Goal: Task Accomplishment & Management: Use online tool/utility

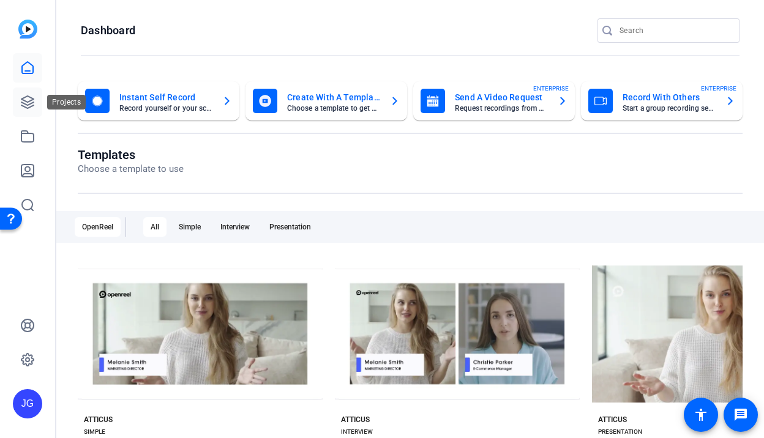
click at [26, 100] on icon at bounding box center [27, 102] width 12 height 12
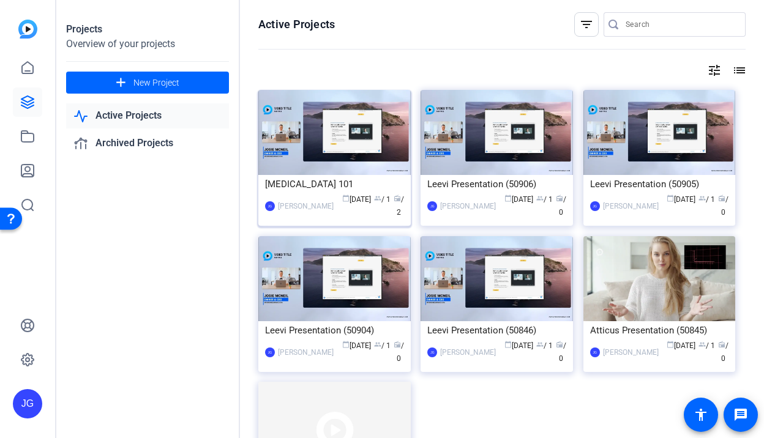
click at [321, 183] on div "[MEDICAL_DATA] 101" at bounding box center [334, 184] width 139 height 18
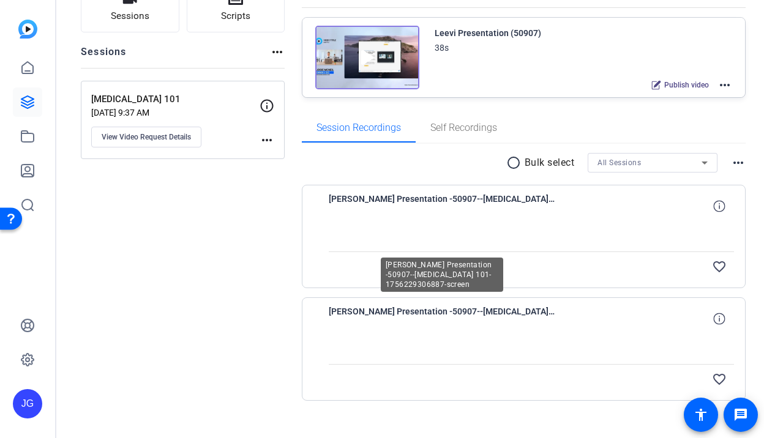
scroll to position [122, 0]
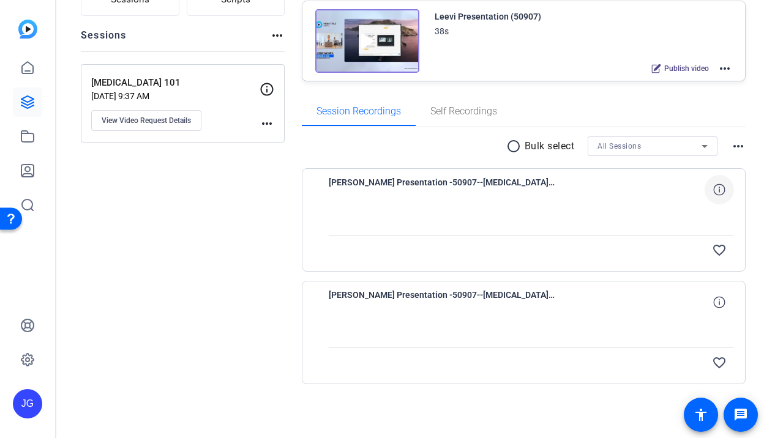
click at [718, 185] on icon at bounding box center [719, 190] width 12 height 12
click at [466, 179] on span "[PERSON_NAME] Presentation -50907--[MEDICAL_DATA] 101-1756229306887-screen" at bounding box center [442, 189] width 226 height 29
click at [269, 121] on mat-icon "more_horiz" at bounding box center [266, 123] width 15 height 15
click at [272, 242] on div at bounding box center [382, 219] width 764 height 438
click at [248, 288] on div "Sessions Scripts Sessions more_horiz Skin Cancer 101 Aug 26, 2025 @ 9:37 AM Vie…" at bounding box center [183, 195] width 204 height 456
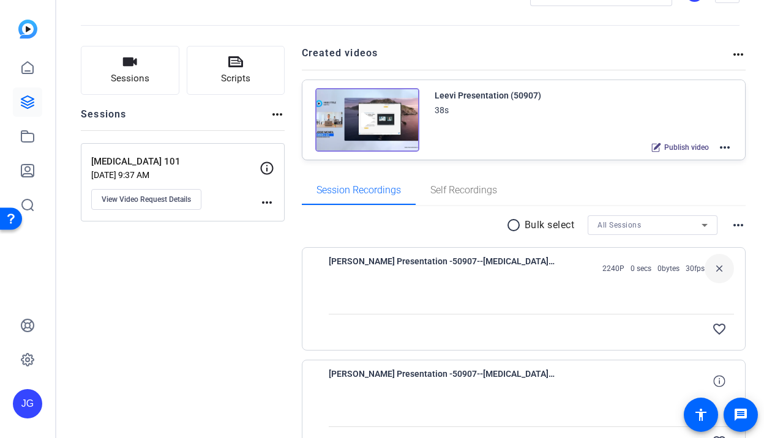
scroll to position [0, 0]
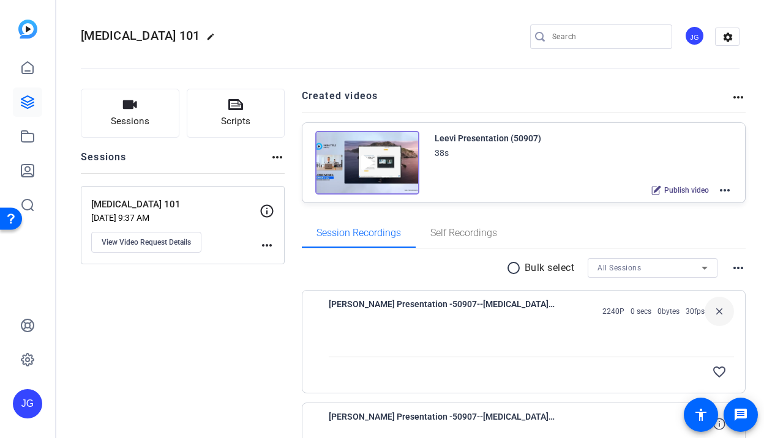
click at [270, 244] on mat-icon "more_horiz" at bounding box center [266, 245] width 15 height 15
click at [244, 337] on div at bounding box center [382, 219] width 764 height 438
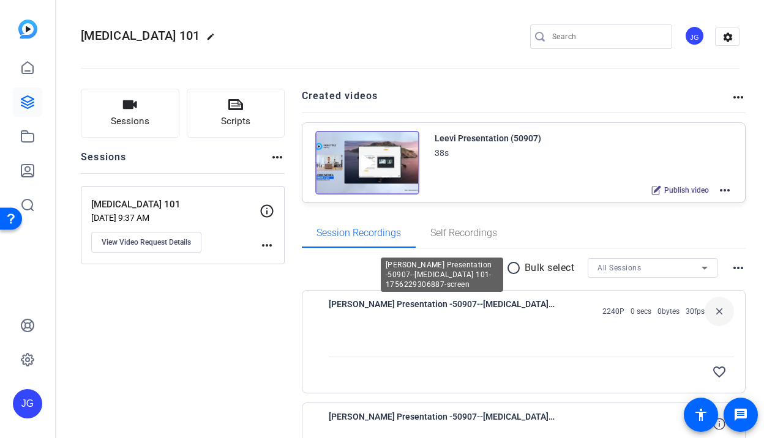
click at [512, 299] on span "[PERSON_NAME] Presentation -50907--[MEDICAL_DATA] 101-1756229306887-screen" at bounding box center [442, 311] width 226 height 29
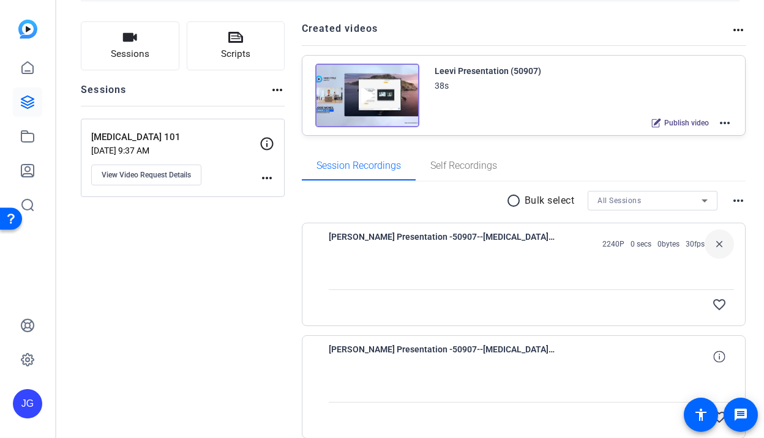
scroll to position [122, 0]
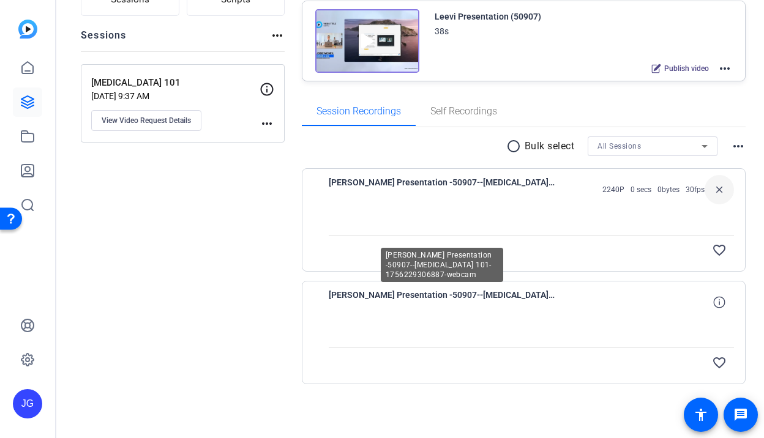
click at [496, 299] on span "[PERSON_NAME] Presentation -50907--[MEDICAL_DATA] 101-1756229306887-webcam" at bounding box center [442, 302] width 226 height 29
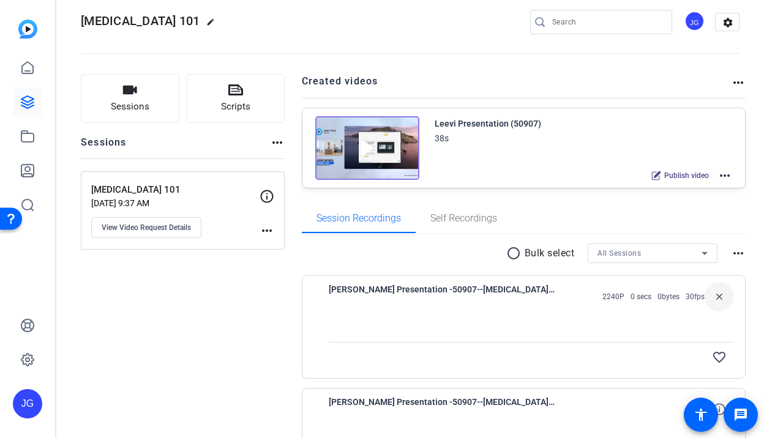
scroll to position [0, 0]
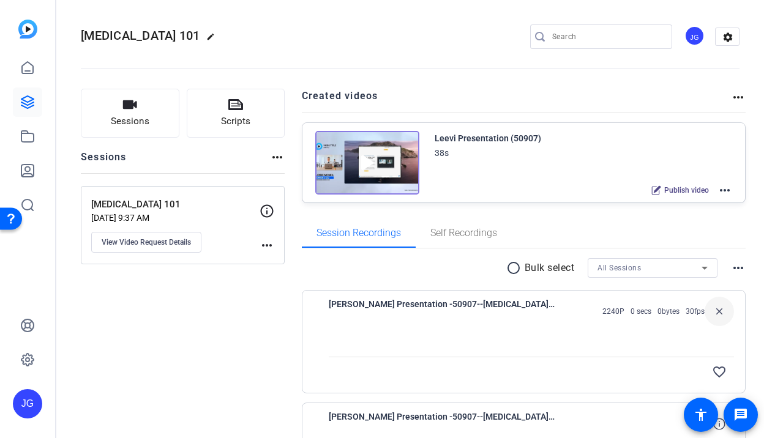
click at [438, 141] on div "Leevi Presentation (50907)" at bounding box center [487, 138] width 106 height 15
click at [693, 41] on div "JG" at bounding box center [694, 36] width 20 height 20
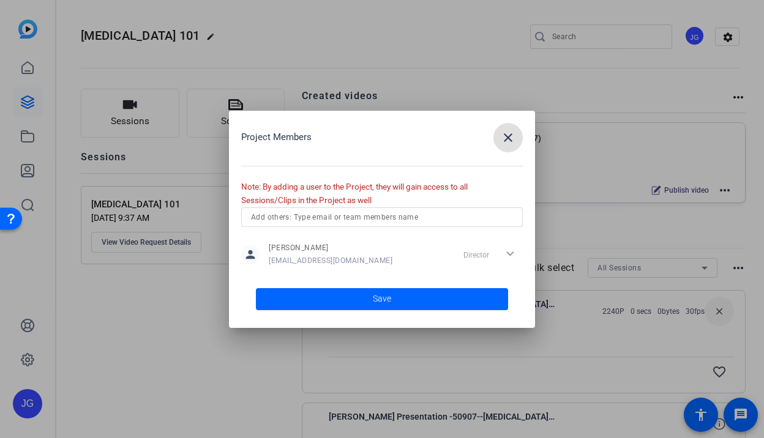
click at [512, 136] on mat-icon "close" at bounding box center [508, 137] width 15 height 15
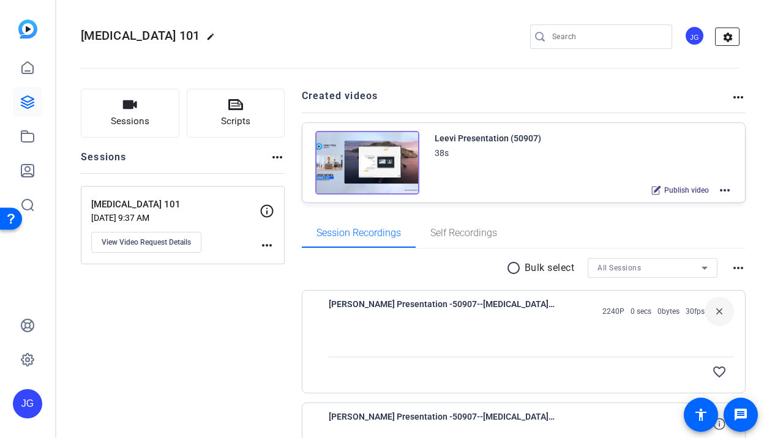
click at [728, 40] on mat-icon "settings" at bounding box center [727, 37] width 24 height 18
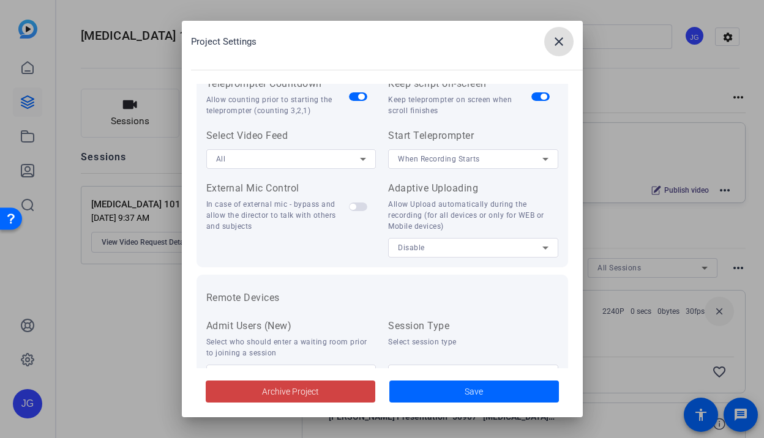
scroll to position [274, 0]
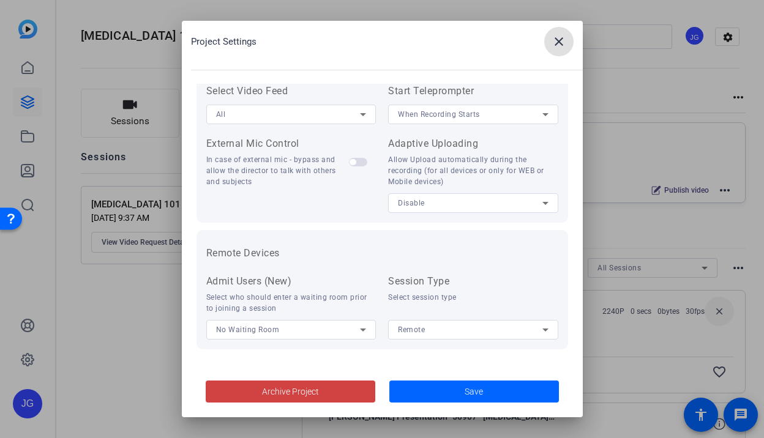
click at [564, 36] on mat-icon "close" at bounding box center [558, 41] width 15 height 15
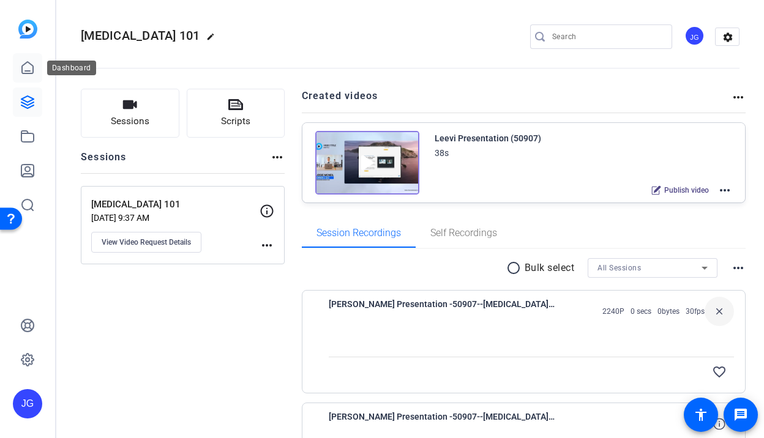
click at [29, 75] on link at bounding box center [27, 67] width 29 height 29
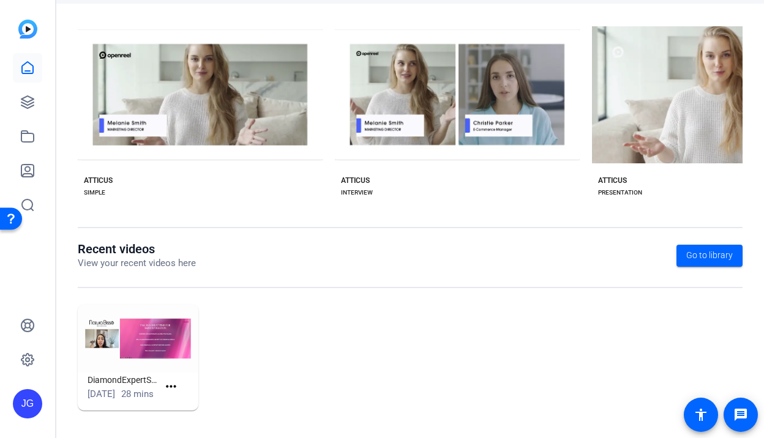
scroll to position [253, 0]
click at [28, 171] on icon at bounding box center [27, 171] width 12 height 12
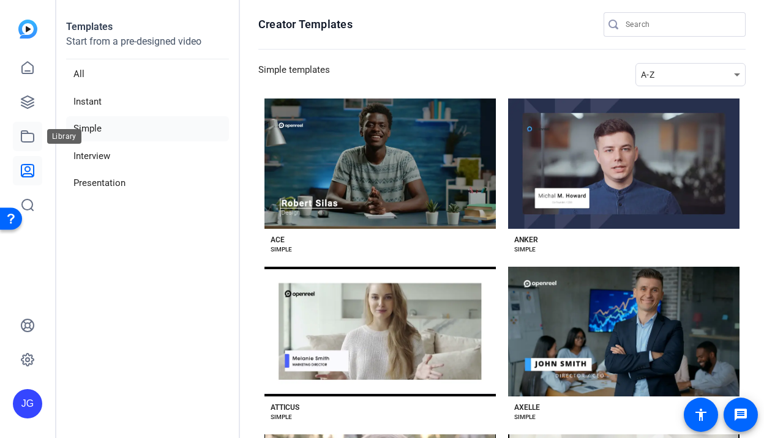
click at [29, 132] on icon at bounding box center [27, 136] width 15 height 15
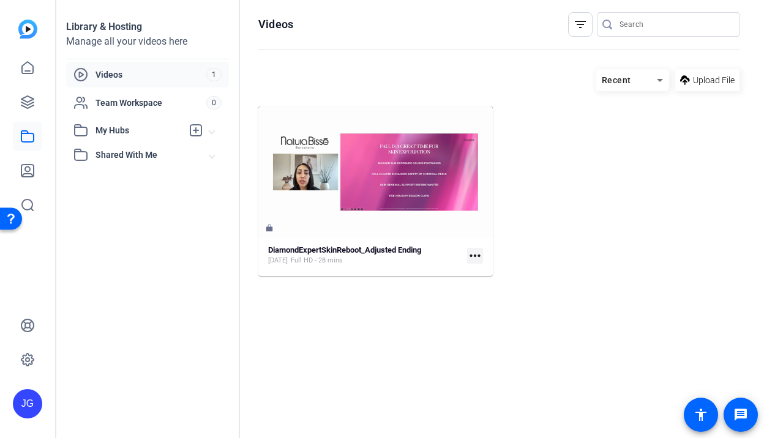
click at [112, 75] on span "Videos" at bounding box center [150, 75] width 111 height 12
click at [27, 108] on icon at bounding box center [27, 102] width 12 height 12
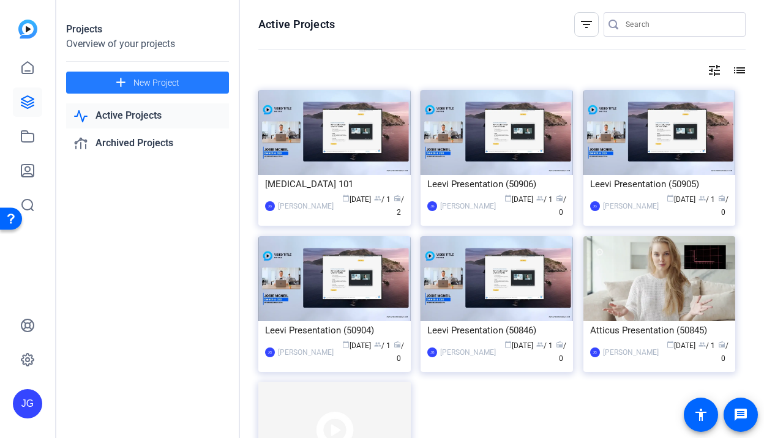
click at [164, 84] on span "New Project" at bounding box center [156, 82] width 46 height 13
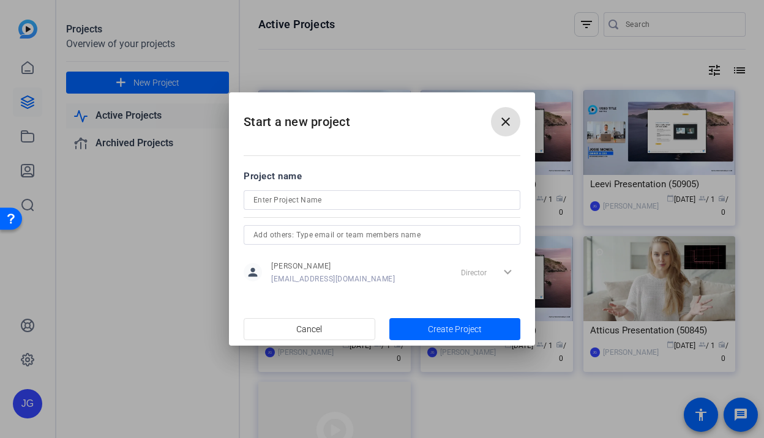
click at [514, 119] on span at bounding box center [505, 121] width 29 height 29
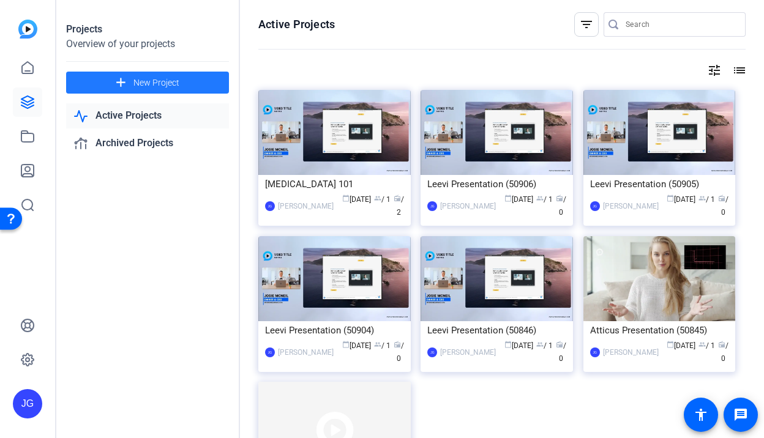
click at [128, 111] on link "Active Projects" at bounding box center [147, 115] width 163 height 25
click at [149, 151] on link "Archived Projects" at bounding box center [147, 143] width 163 height 25
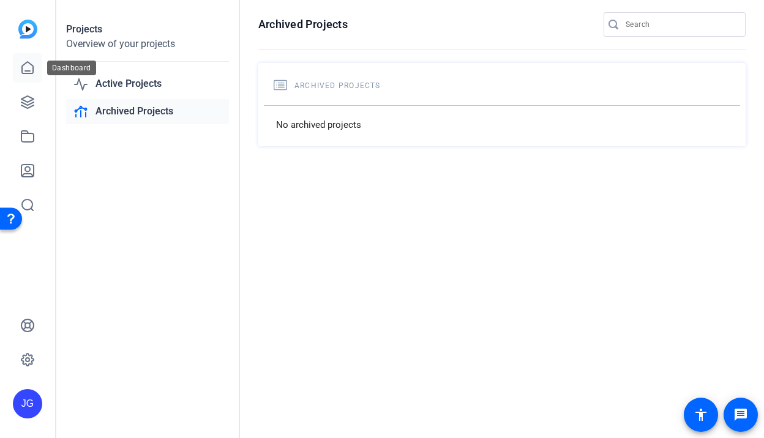
click at [33, 67] on icon at bounding box center [27, 68] width 11 height 12
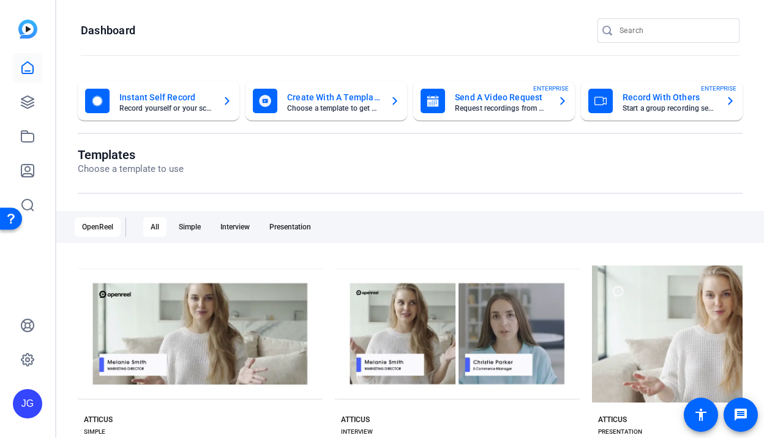
click at [24, 23] on img at bounding box center [27, 29] width 19 height 19
click at [33, 131] on icon at bounding box center [27, 136] width 15 height 15
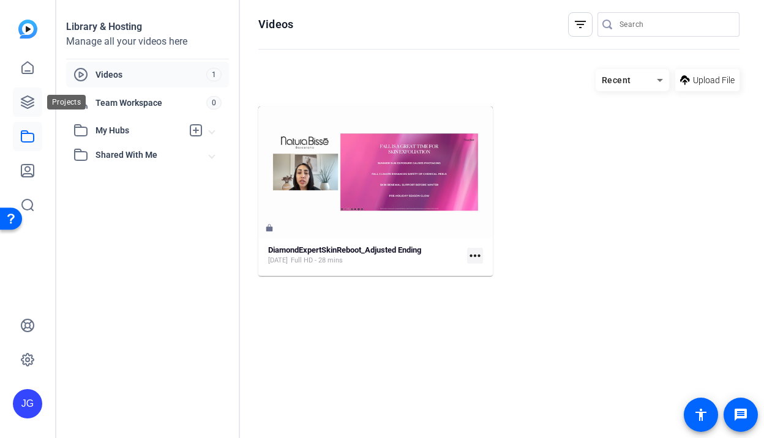
click at [26, 98] on icon at bounding box center [27, 102] width 15 height 15
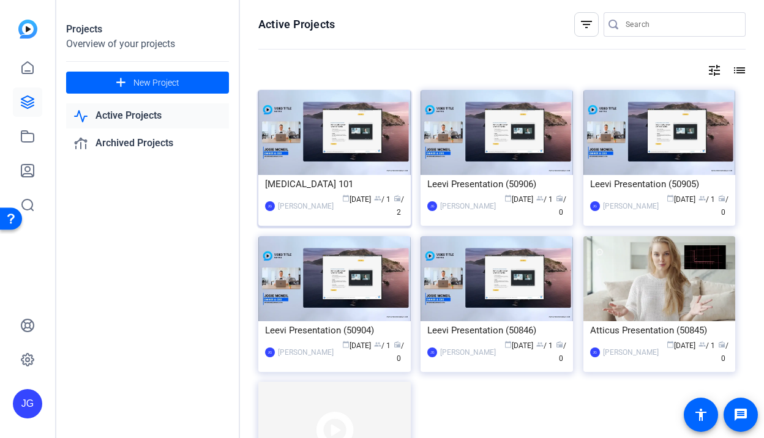
click at [316, 184] on div "[MEDICAL_DATA] 101" at bounding box center [334, 184] width 139 height 18
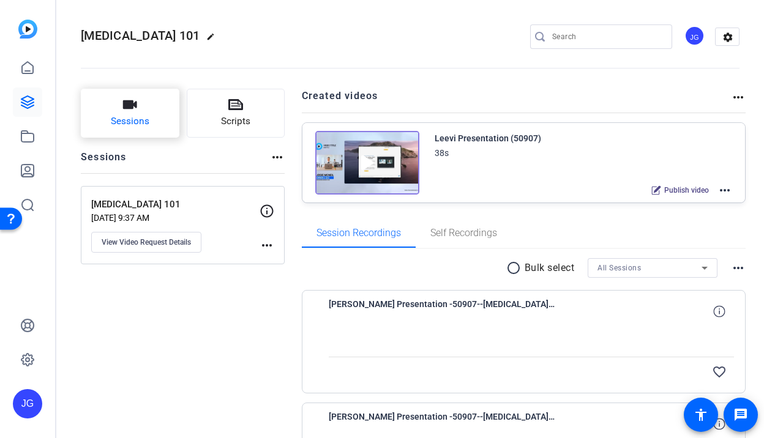
click at [130, 116] on span "Sessions" at bounding box center [130, 121] width 39 height 14
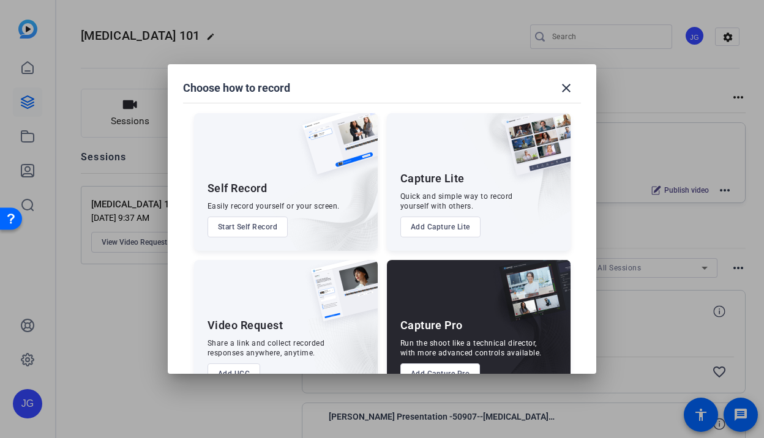
scroll to position [36, 0]
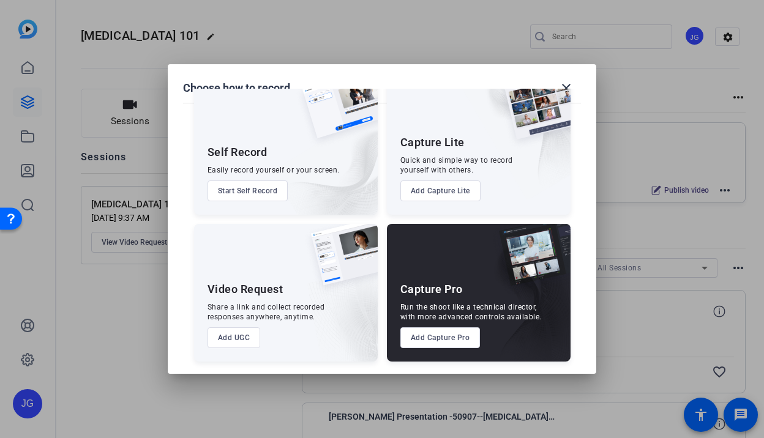
click at [269, 189] on button "Start Self Record" at bounding box center [247, 191] width 81 height 21
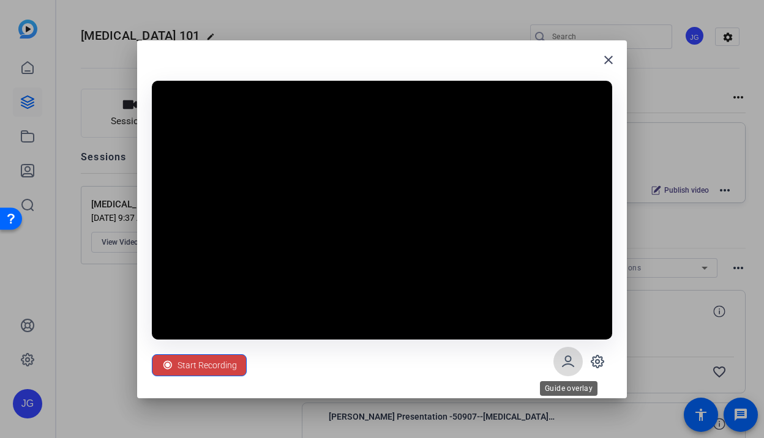
click at [571, 364] on icon at bounding box center [567, 361] width 11 height 10
click at [599, 364] on icon at bounding box center [597, 361] width 15 height 15
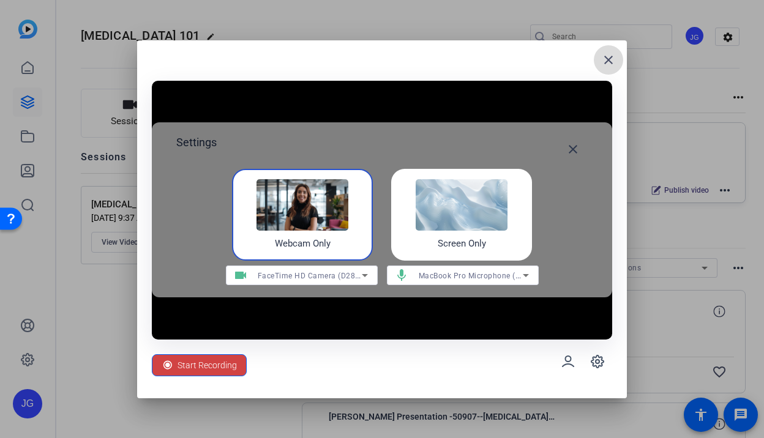
click at [609, 56] on mat-icon "close" at bounding box center [608, 60] width 15 height 15
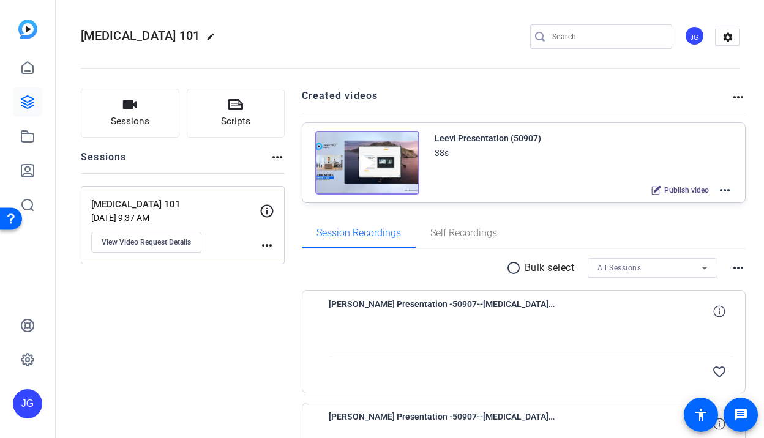
scroll to position [122, 0]
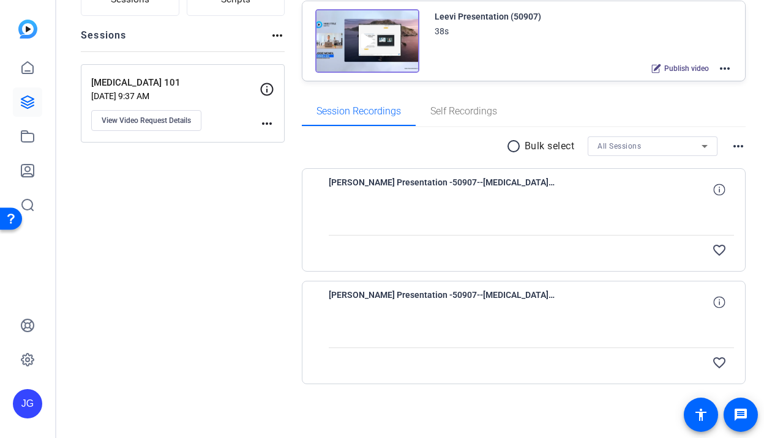
click at [260, 123] on mat-icon "more_horiz" at bounding box center [266, 123] width 15 height 15
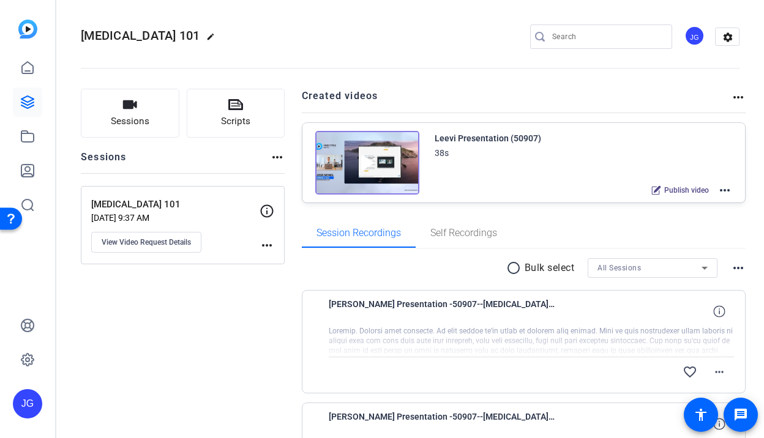
scroll to position [122, 0]
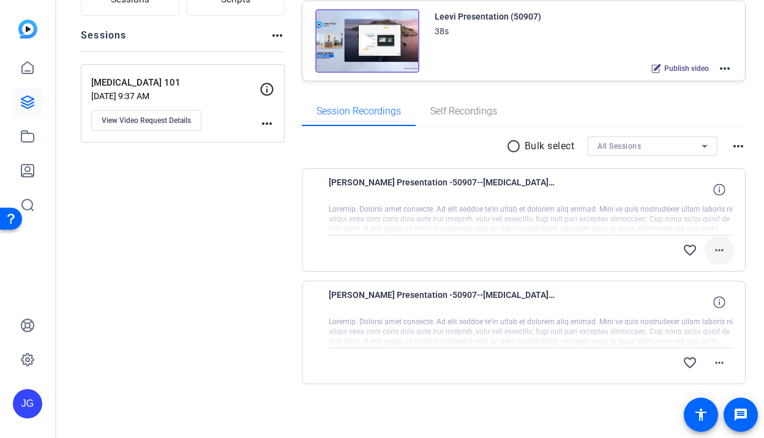
click at [720, 251] on mat-icon "more_horiz" at bounding box center [719, 250] width 15 height 15
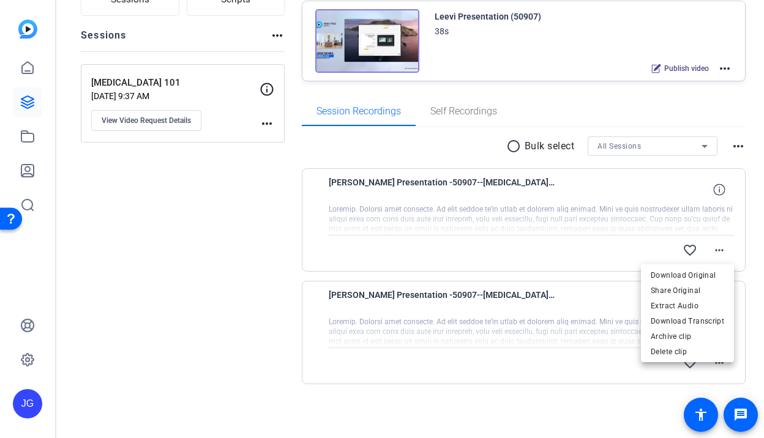
click at [0, 0] on div at bounding box center [0, 0] width 0 height 0
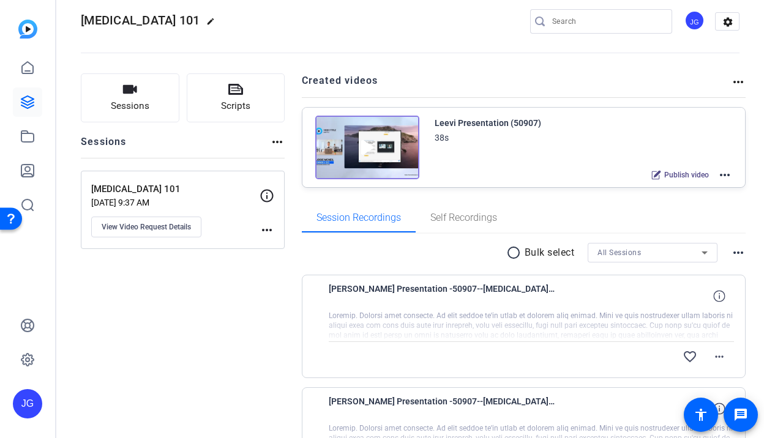
scroll to position [0, 0]
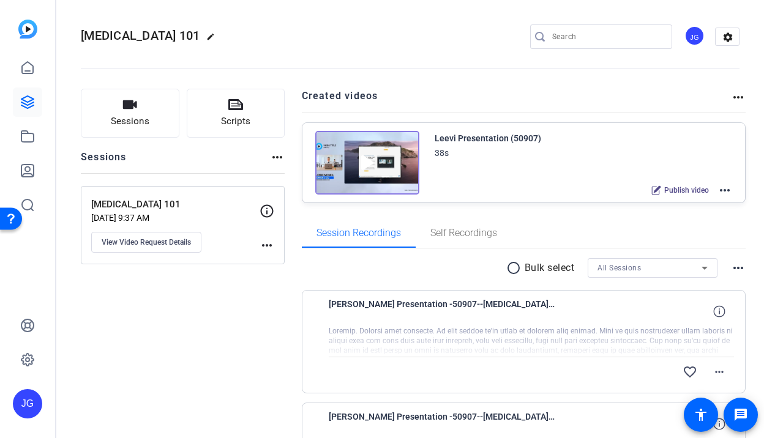
click at [267, 248] on mat-icon "more_horiz" at bounding box center [266, 245] width 15 height 15
click at [404, 187] on div at bounding box center [382, 219] width 764 height 438
click at [483, 140] on div "Leevi Presentation (50907)" at bounding box center [487, 138] width 106 height 15
click at [725, 187] on mat-icon "more_horiz" at bounding box center [724, 190] width 15 height 15
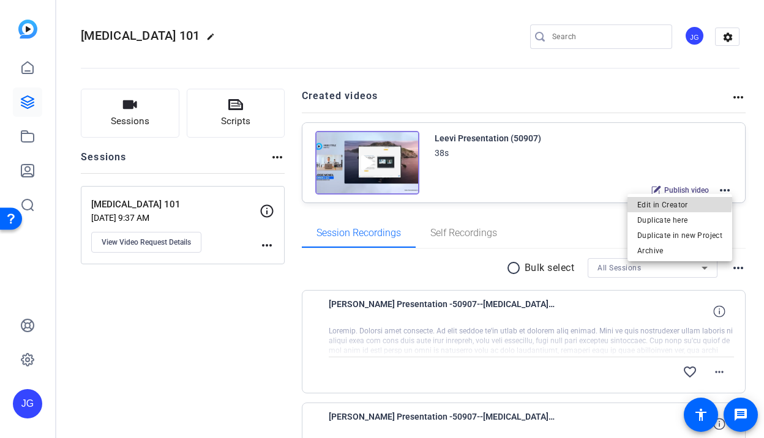
click at [646, 199] on span "Edit in Creator" at bounding box center [679, 205] width 85 height 15
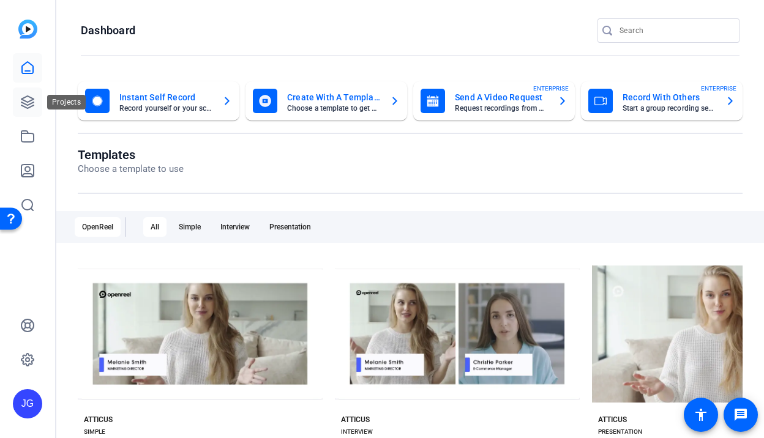
click at [29, 105] on icon at bounding box center [27, 102] width 15 height 15
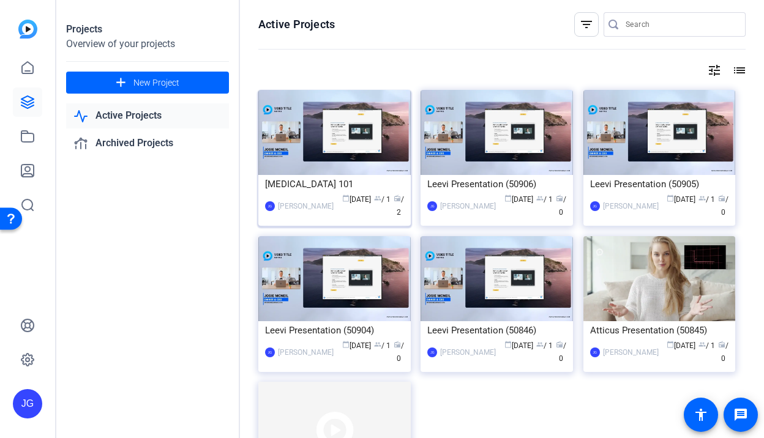
click at [303, 135] on img at bounding box center [334, 132] width 152 height 85
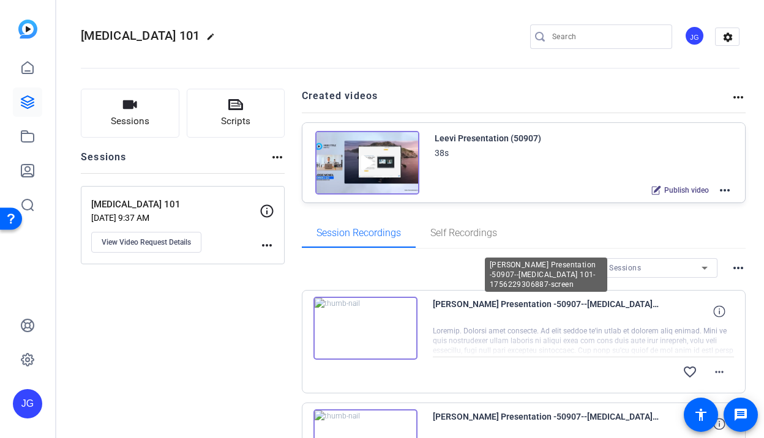
scroll to position [122, 0]
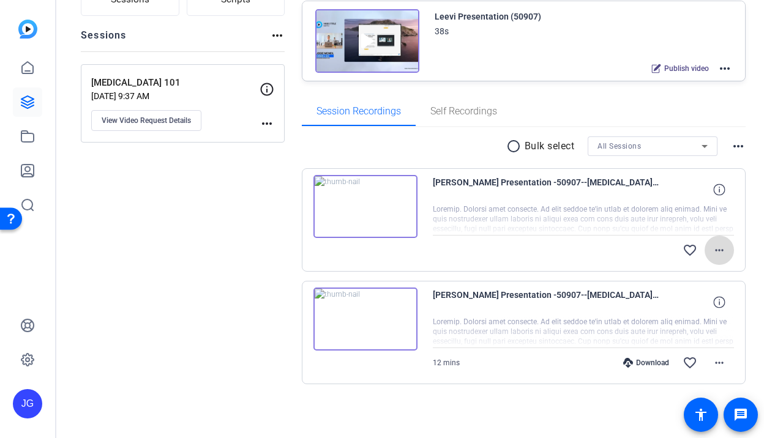
click at [720, 253] on mat-icon "more_horiz" at bounding box center [719, 250] width 15 height 15
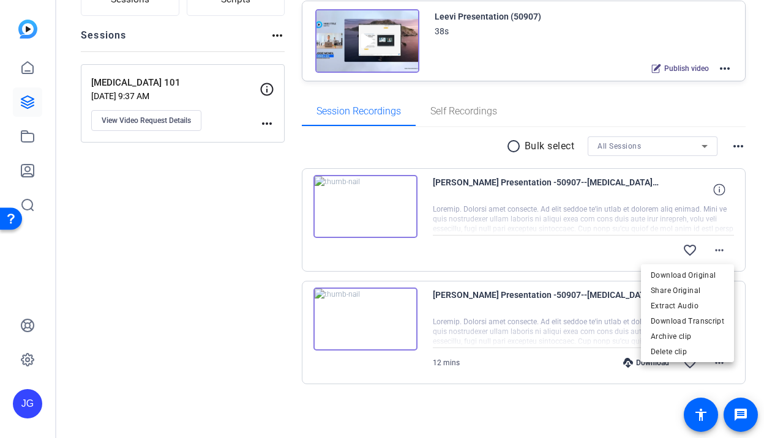
click at [508, 145] on div at bounding box center [382, 219] width 764 height 438
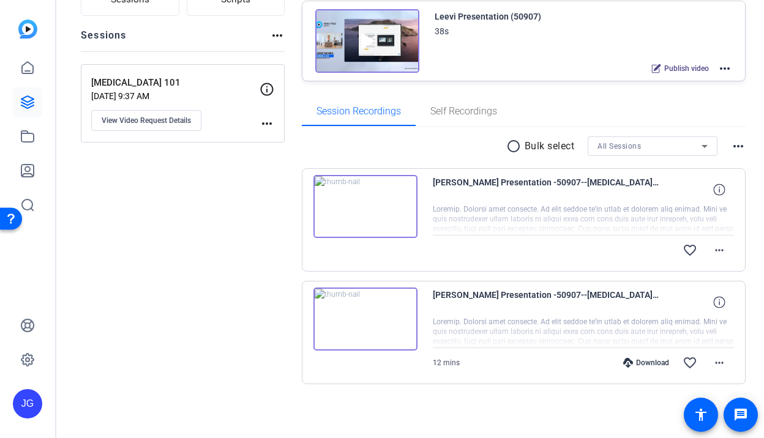
click at [513, 144] on mat-icon "radio_button_unchecked" at bounding box center [515, 146] width 18 height 15
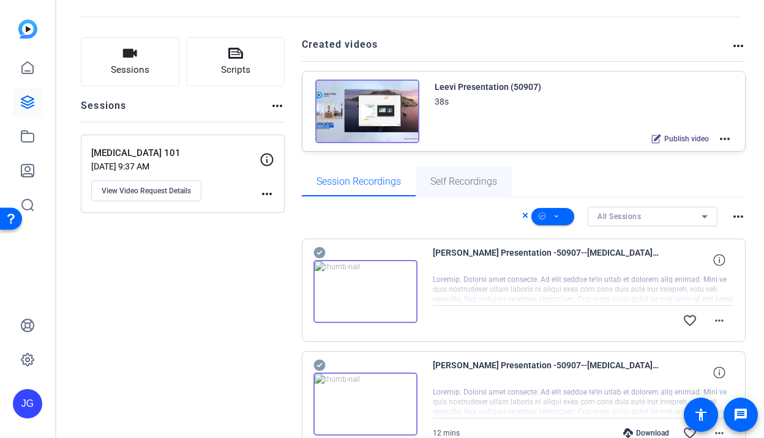
scroll to position [37, 0]
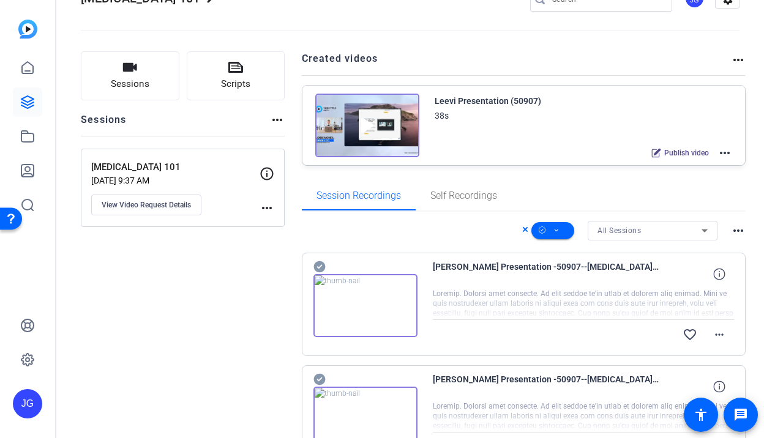
click at [726, 154] on mat-icon "more_horiz" at bounding box center [724, 153] width 15 height 15
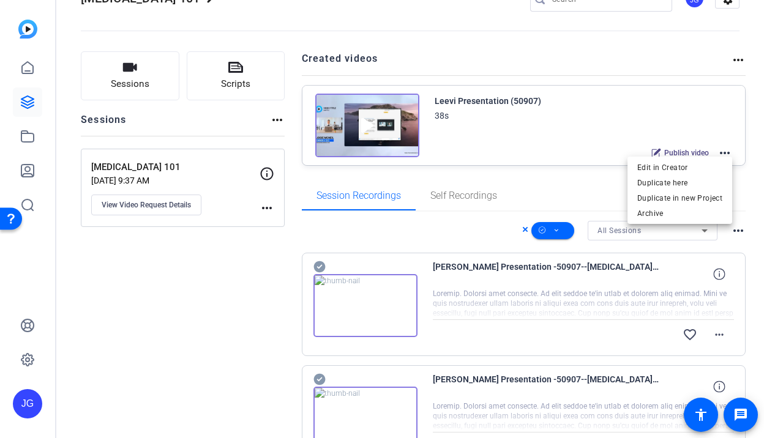
click at [560, 229] on div at bounding box center [382, 219] width 764 height 438
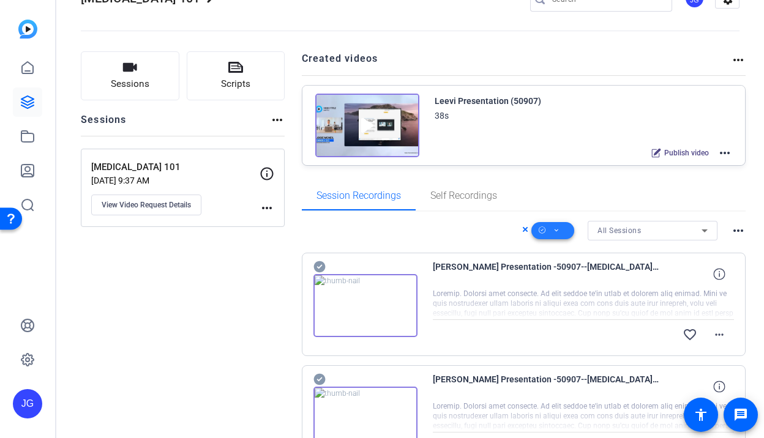
click at [557, 234] on icon at bounding box center [556, 230] width 6 height 15
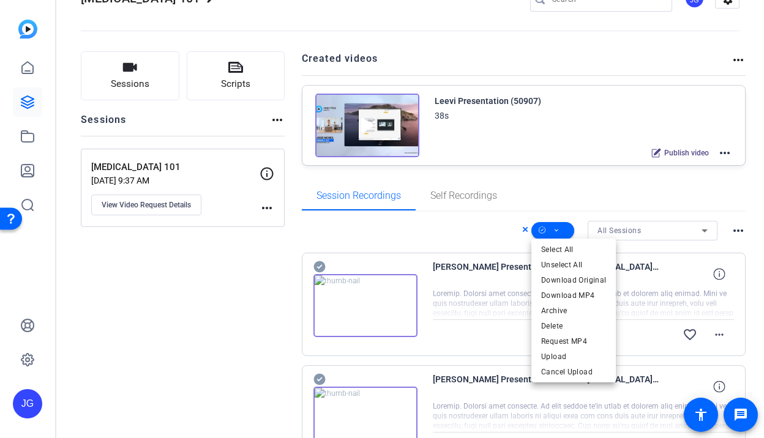
click at [701, 226] on div at bounding box center [382, 219] width 764 height 438
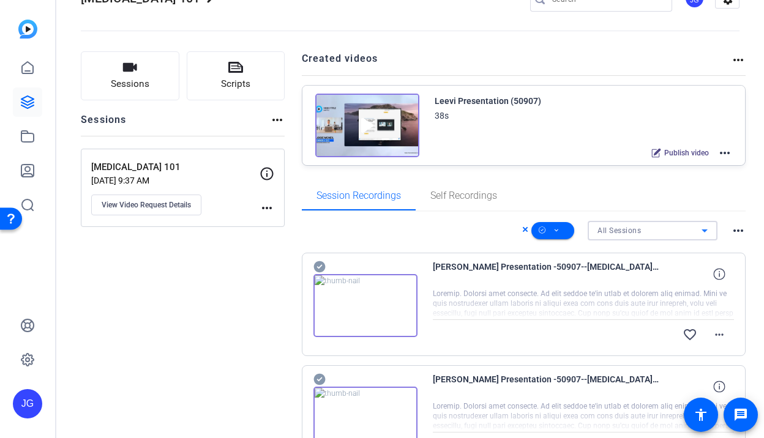
click at [703, 232] on icon at bounding box center [704, 230] width 15 height 15
click at [703, 232] on div at bounding box center [382, 219] width 764 height 438
click at [745, 225] on div "Sessions Scripts Sessions more_horiz Skin Cancer 101 Aug 26, 2025 @ 9:37 AM Vie…" at bounding box center [409, 279] width 707 height 487
click at [739, 228] on mat-icon "more_horiz" at bounding box center [738, 230] width 15 height 15
click at [479, 171] on div at bounding box center [382, 219] width 764 height 438
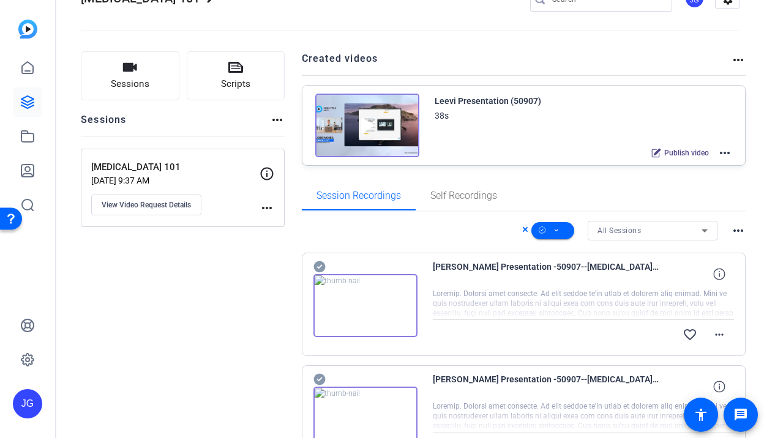
click at [724, 151] on mat-icon "more_horiz" at bounding box center [724, 153] width 15 height 15
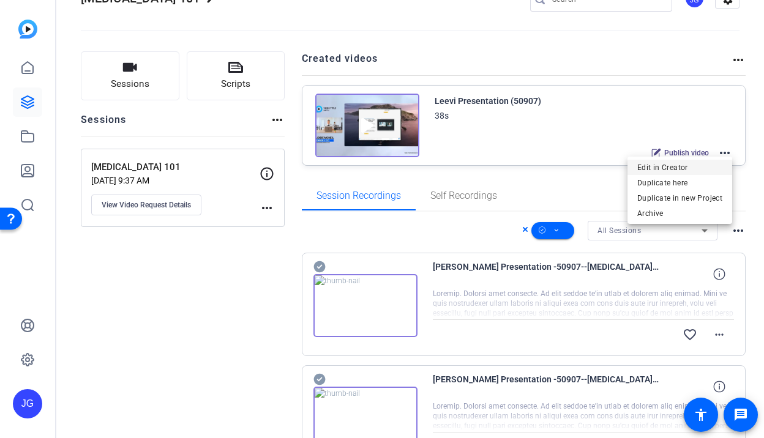
click at [661, 163] on span "Edit in Creator" at bounding box center [679, 167] width 85 height 15
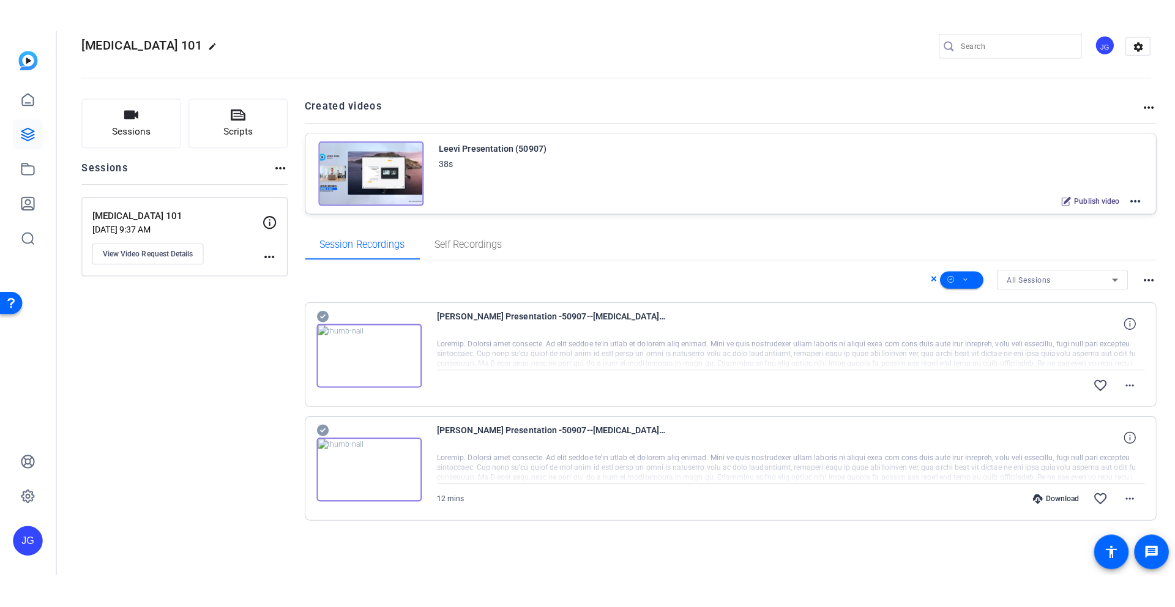
scroll to position [21, 0]
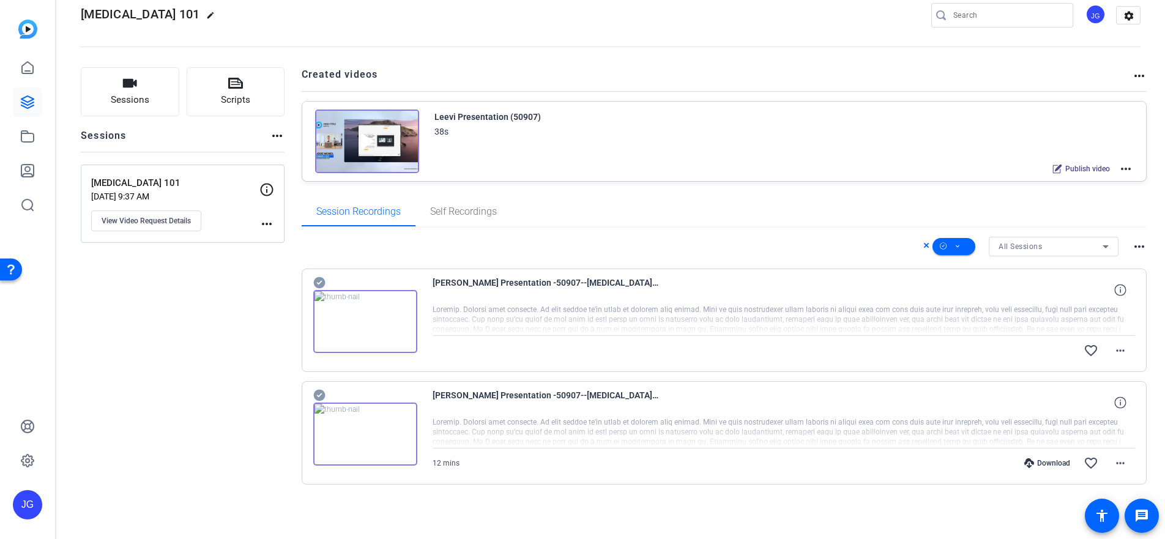
click at [763, 168] on div "Leevi Presentation (50907) 38s Publish video more_horiz" at bounding box center [724, 142] width 844 height 80
click at [763, 168] on mat-icon "more_horiz" at bounding box center [1126, 169] width 15 height 15
click at [374, 140] on div at bounding box center [582, 269] width 1165 height 539
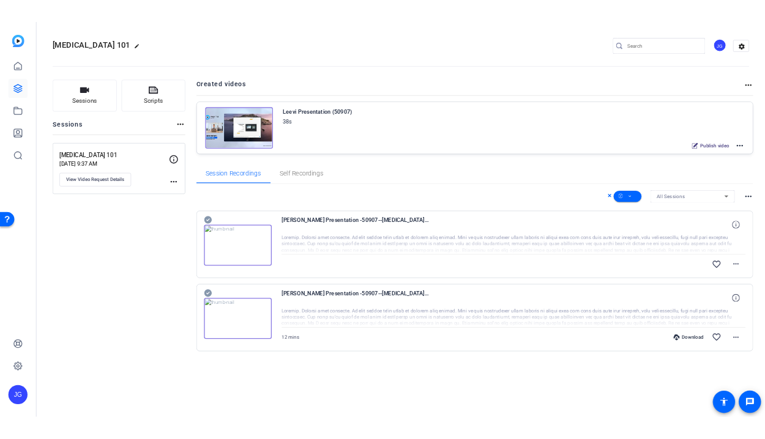
scroll to position [0, 0]
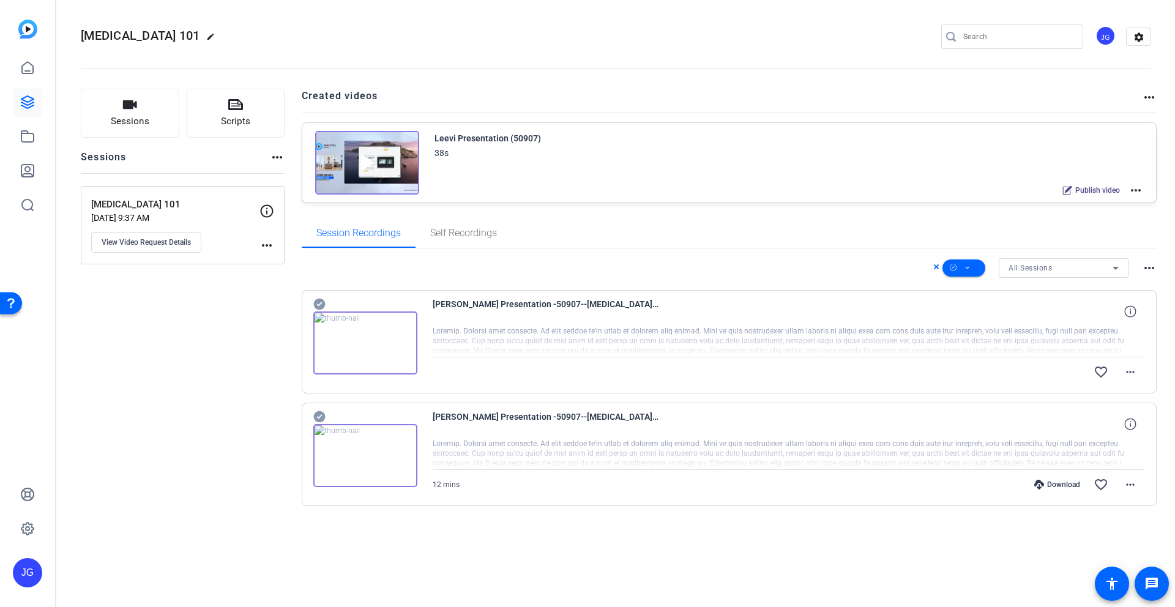
click at [763, 189] on mat-icon "more_horiz" at bounding box center [1135, 190] width 15 height 15
click at [763, 179] on div at bounding box center [587, 303] width 1175 height 607
click at [374, 150] on img at bounding box center [367, 163] width 104 height 64
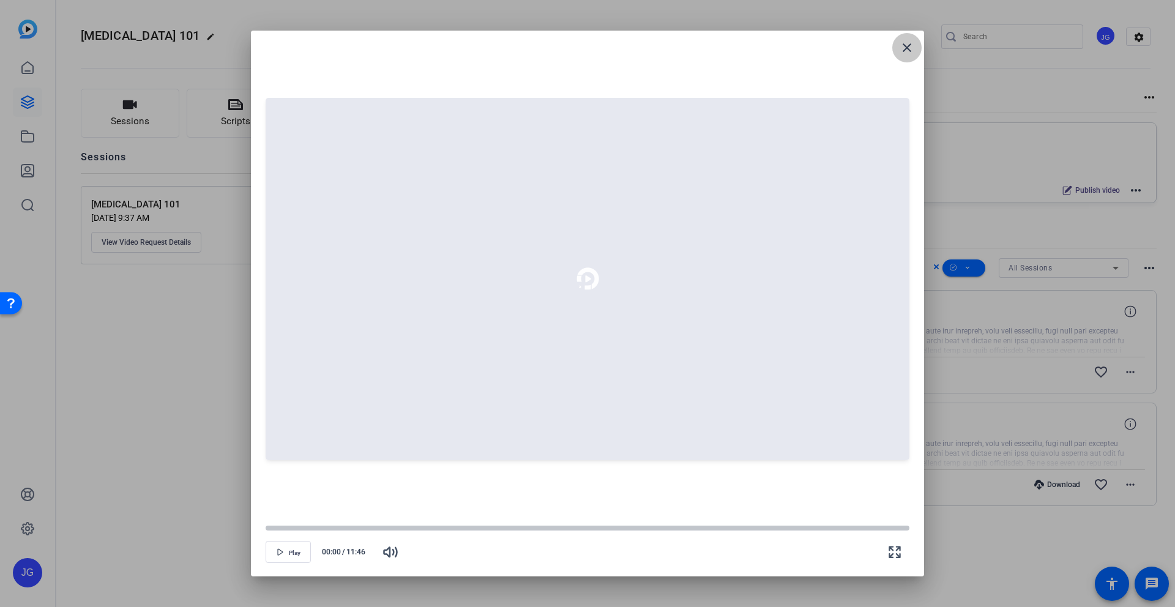
click at [763, 48] on mat-icon "close" at bounding box center [906, 47] width 15 height 15
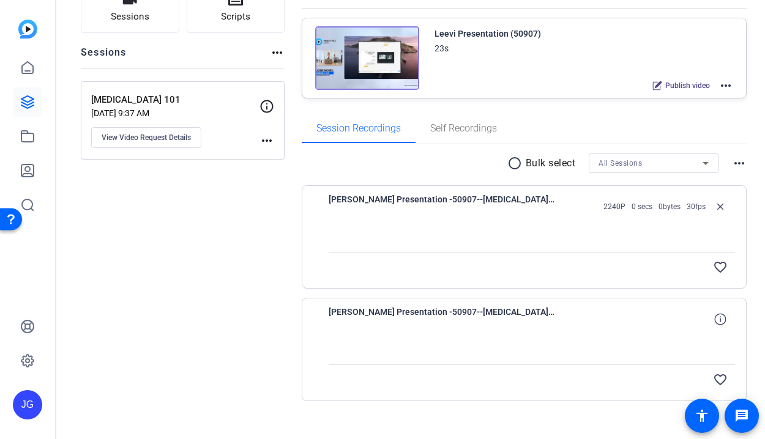
scroll to position [104, 0]
click at [729, 89] on mat-icon "more_horiz" at bounding box center [725, 86] width 15 height 15
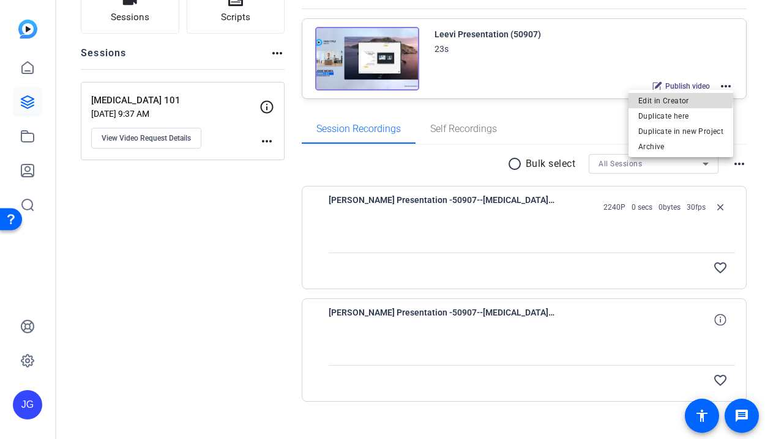
click at [679, 98] on span "Edit in Creator" at bounding box center [680, 101] width 85 height 15
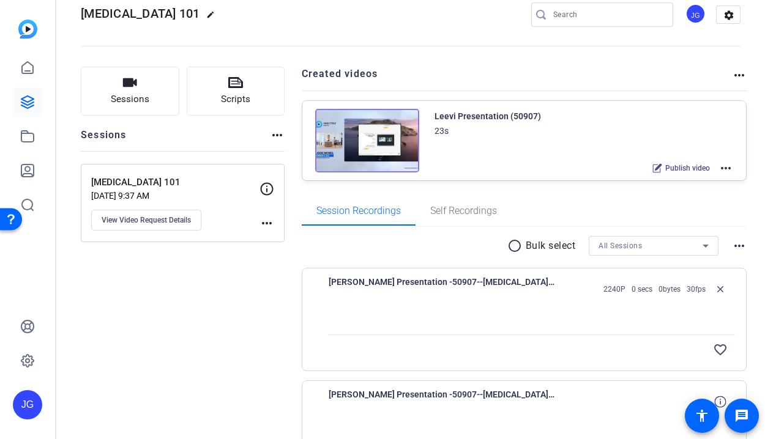
scroll to position [0, 0]
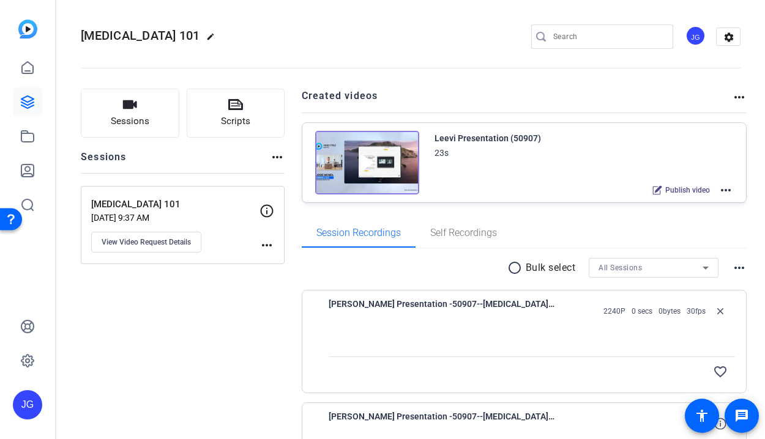
click at [725, 188] on mat-icon "more_horiz" at bounding box center [725, 190] width 15 height 15
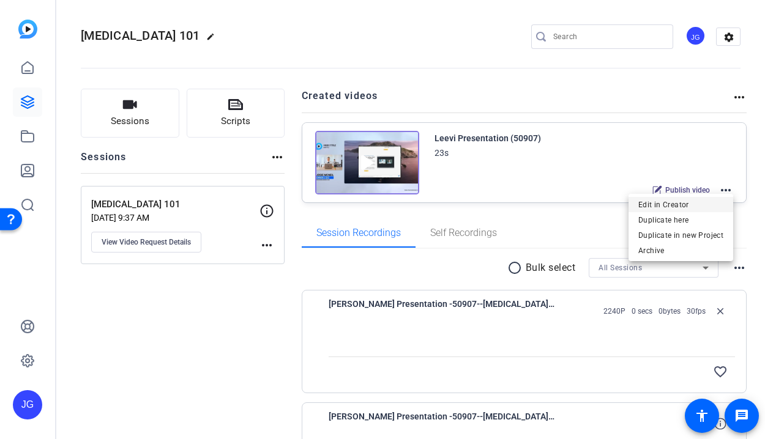
click at [661, 204] on span "Edit in Creator" at bounding box center [680, 205] width 85 height 15
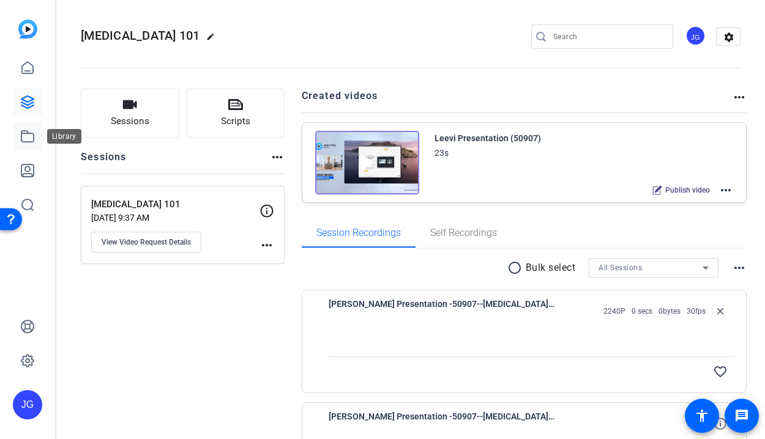
click at [24, 140] on icon at bounding box center [27, 136] width 15 height 15
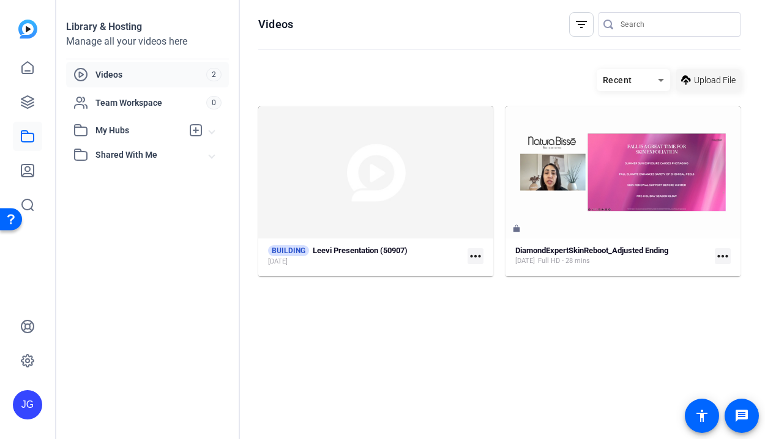
click at [710, 81] on span "Upload File" at bounding box center [715, 80] width 42 height 13
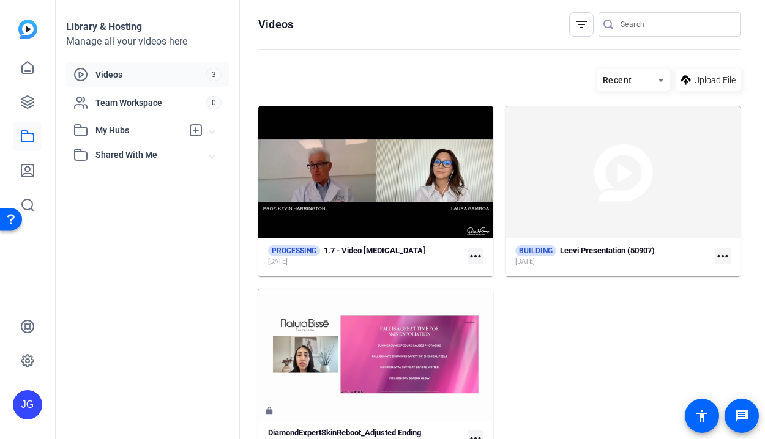
click at [720, 259] on mat-icon "more_horiz" at bounding box center [723, 256] width 16 height 16
click at [710, 268] on span "Edit in Creator" at bounding box center [695, 274] width 51 height 15
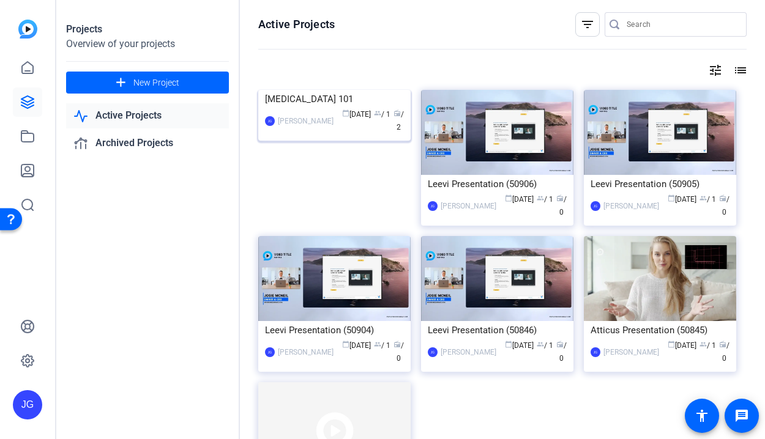
click at [328, 90] on img at bounding box center [334, 90] width 152 height 0
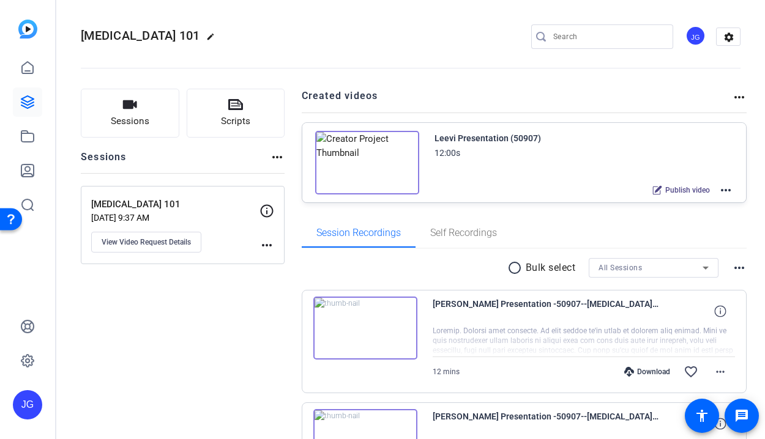
click at [737, 98] on mat-icon "more_horiz" at bounding box center [739, 97] width 15 height 15
click at [277, 157] on div at bounding box center [382, 219] width 765 height 439
click at [274, 157] on mat-icon "more_horiz" at bounding box center [277, 157] width 15 height 15
click at [209, 170] on div at bounding box center [382, 219] width 765 height 439
click at [170, 116] on button "Sessions" at bounding box center [130, 113] width 99 height 49
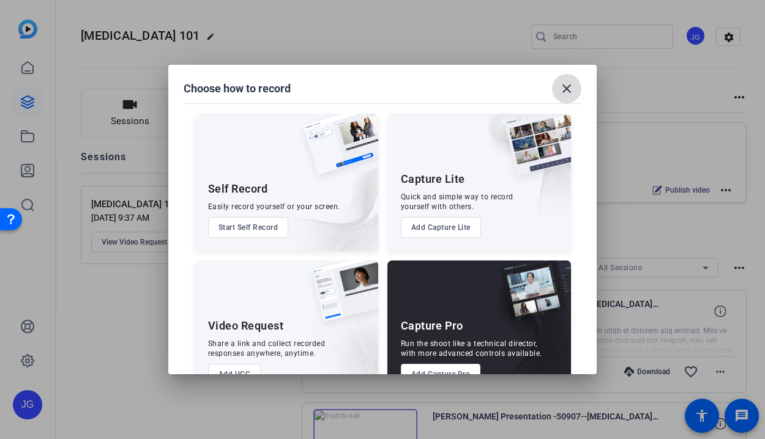
click at [569, 89] on mat-icon "close" at bounding box center [566, 88] width 15 height 15
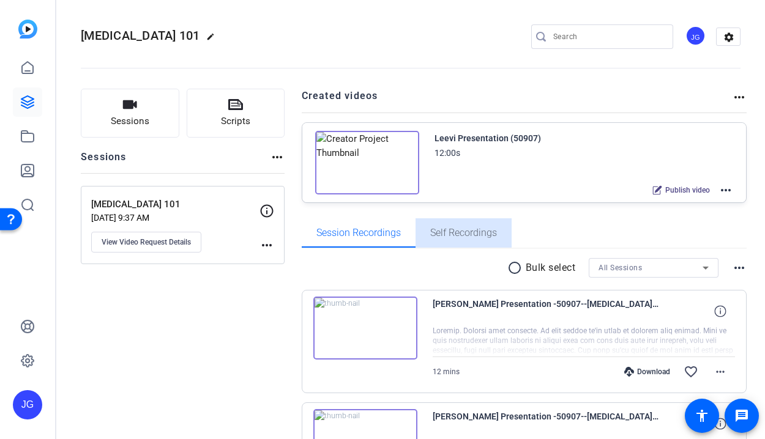
click at [478, 241] on span "Self Recordings" at bounding box center [463, 232] width 67 height 29
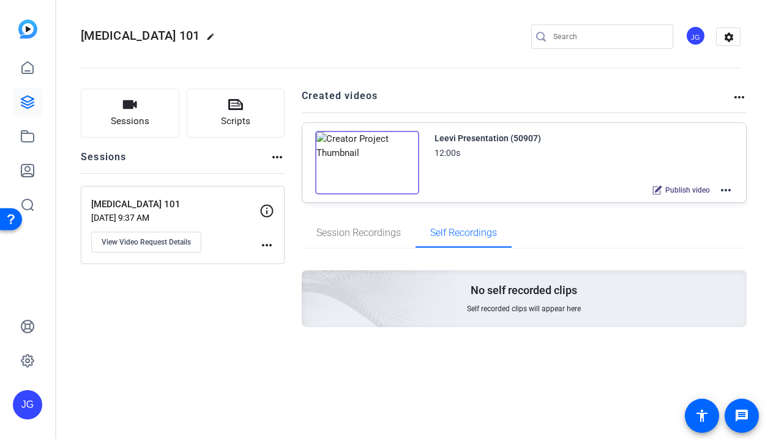
click at [671, 198] on div "Publish video" at bounding box center [681, 190] width 70 height 16
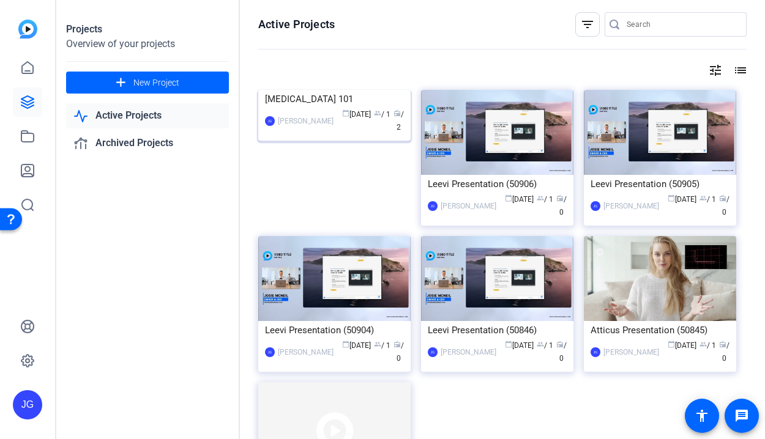
click at [315, 108] on div "[MEDICAL_DATA] 101" at bounding box center [334, 99] width 139 height 18
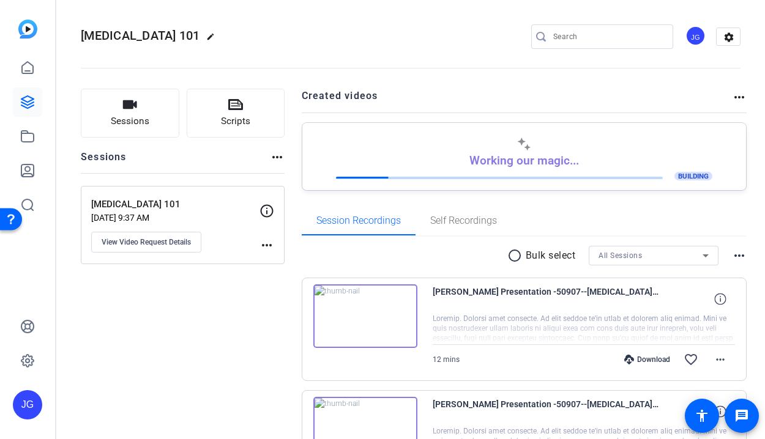
scroll to position [109, 0]
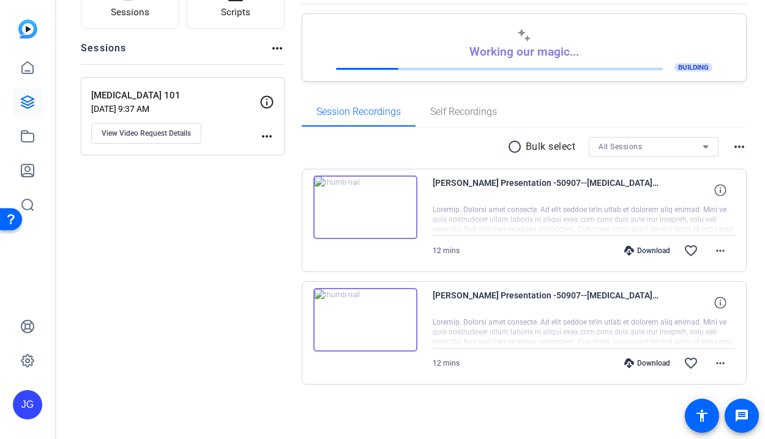
click at [739, 151] on mat-icon "more_horiz" at bounding box center [739, 147] width 15 height 15
click at [674, 148] on div at bounding box center [382, 219] width 765 height 439
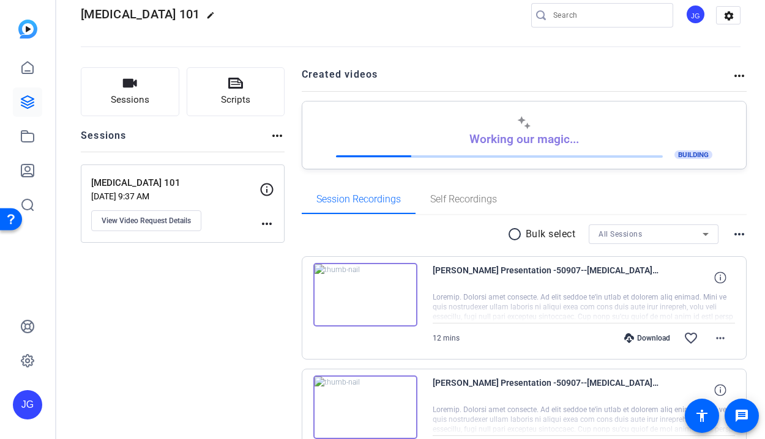
scroll to position [0, 0]
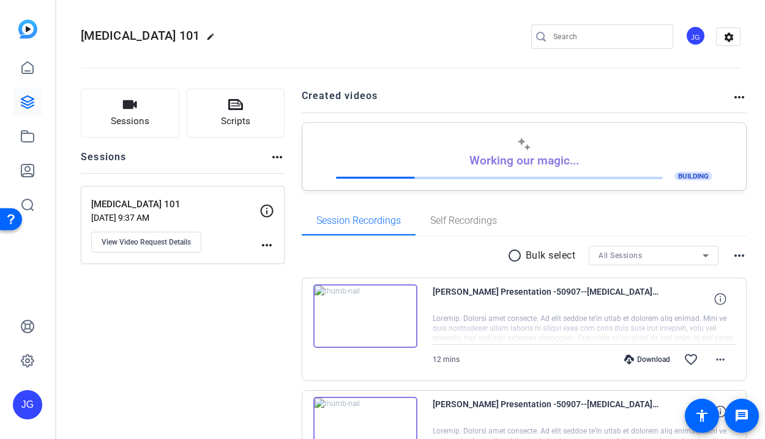
click at [277, 154] on mat-icon "more_horiz" at bounding box center [277, 157] width 15 height 15
click at [263, 247] on div at bounding box center [382, 219] width 765 height 439
click at [269, 242] on mat-icon "more_horiz" at bounding box center [266, 245] width 15 height 15
click at [201, 346] on div at bounding box center [382, 219] width 765 height 439
click at [721, 39] on mat-icon "settings" at bounding box center [729, 37] width 24 height 18
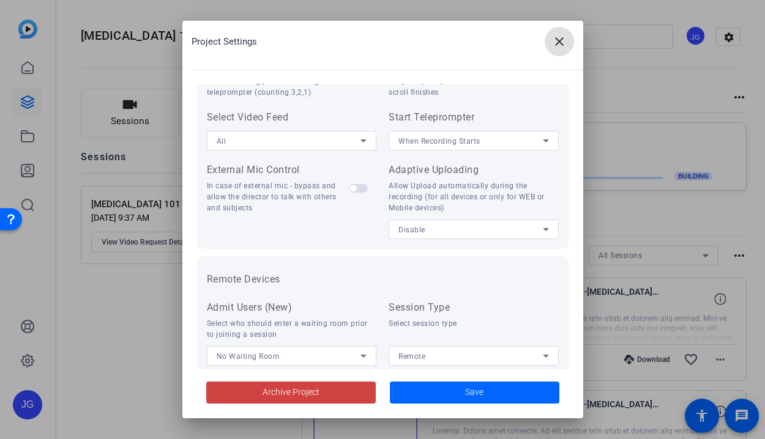
scroll to position [273, 0]
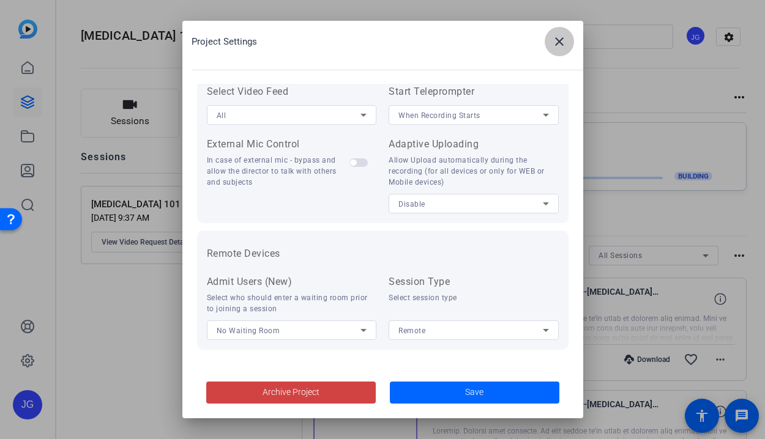
click at [557, 44] on mat-icon "close" at bounding box center [559, 41] width 15 height 15
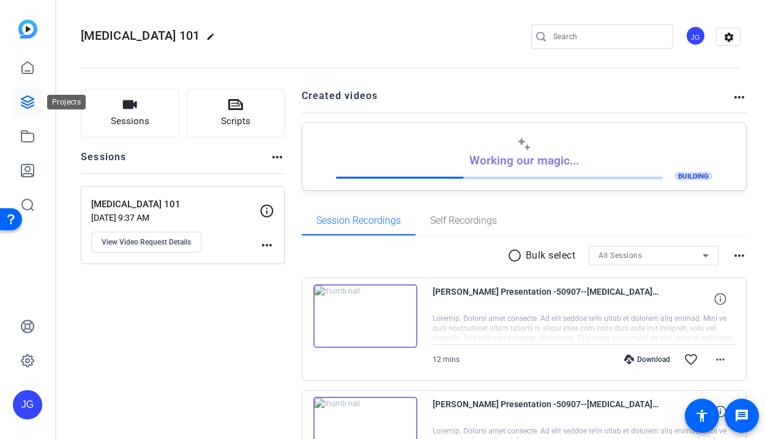
click at [26, 87] on link at bounding box center [27, 101] width 29 height 29
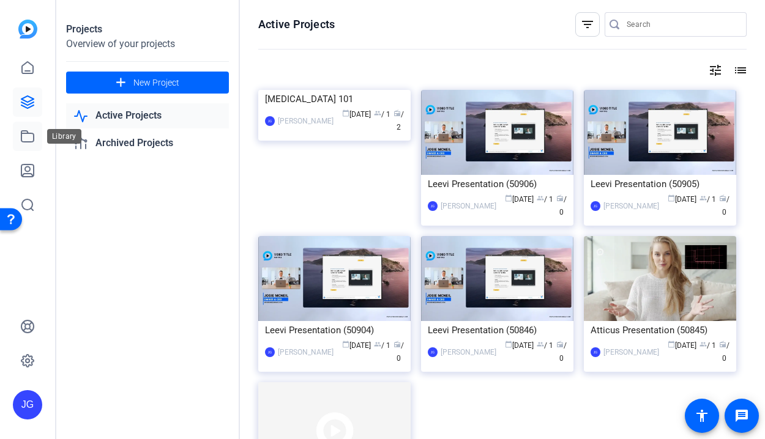
click at [30, 140] on icon at bounding box center [27, 136] width 15 height 15
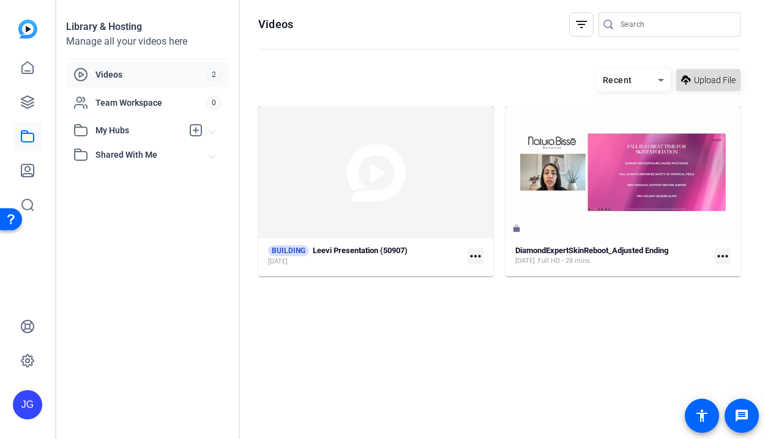
click at [716, 82] on span "Upload File" at bounding box center [715, 80] width 42 height 13
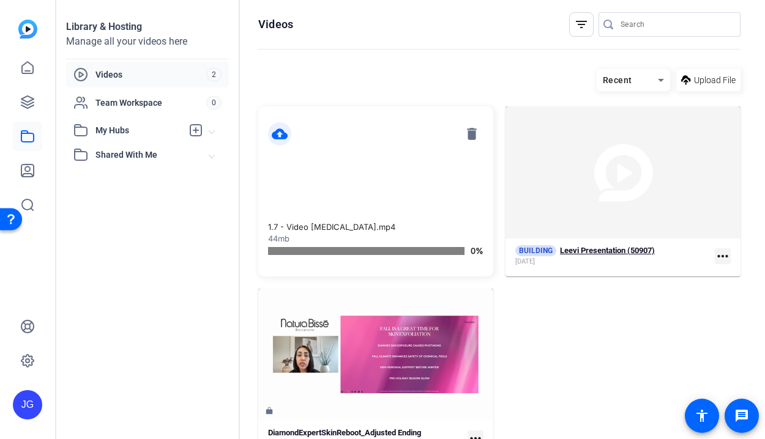
click at [592, 251] on strong "Leevi Presentation (50907)" at bounding box center [607, 250] width 95 height 9
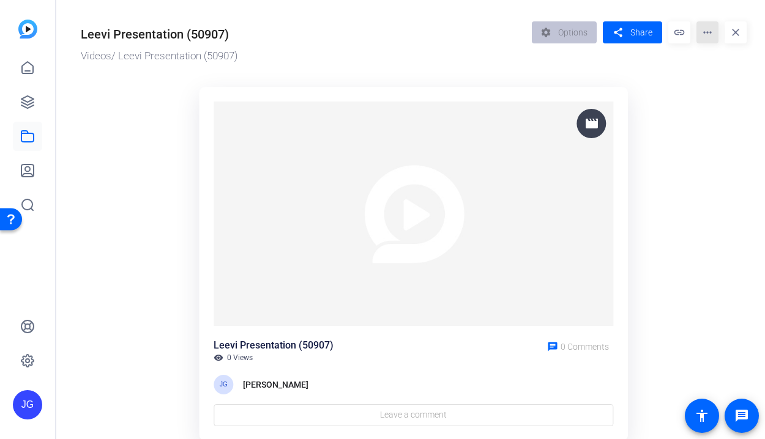
click at [705, 36] on mat-icon "more_horiz" at bounding box center [707, 32] width 22 height 22
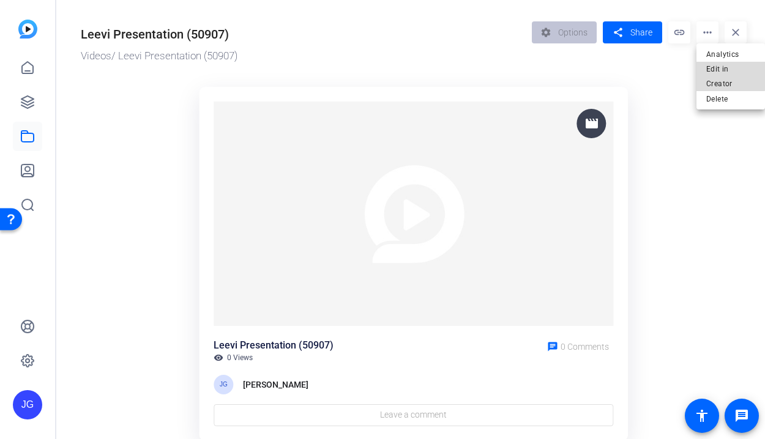
click at [716, 67] on span "Edit in Creator" at bounding box center [730, 76] width 49 height 29
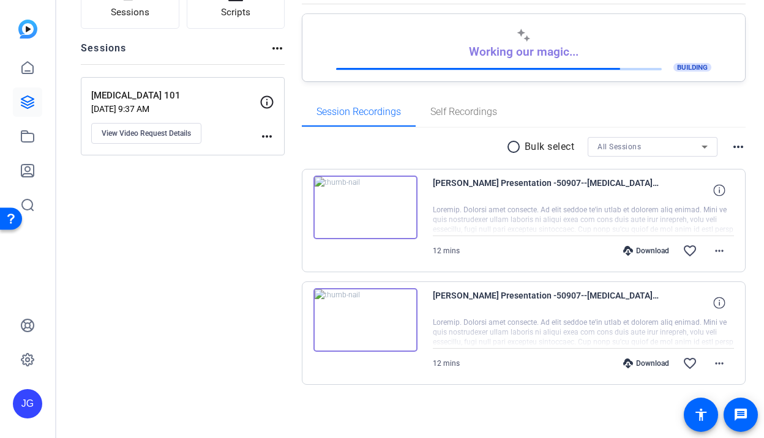
scroll to position [109, 0]
